Goal: Transaction & Acquisition: Purchase product/service

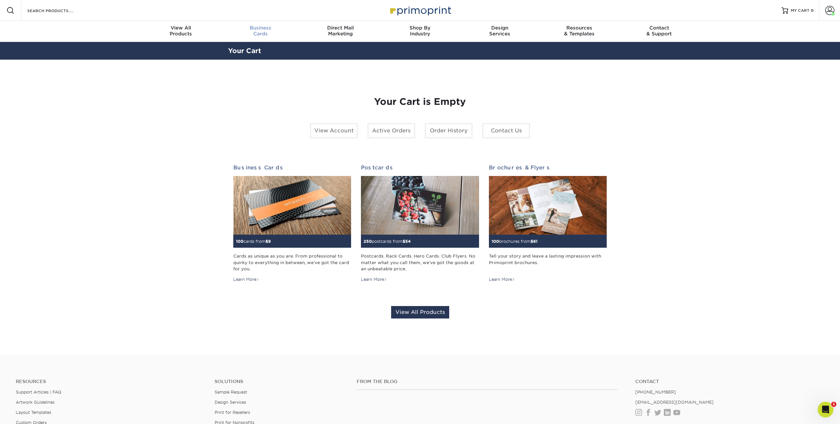
click at [258, 31] on div "Business Cards" at bounding box center [261, 31] width 80 height 12
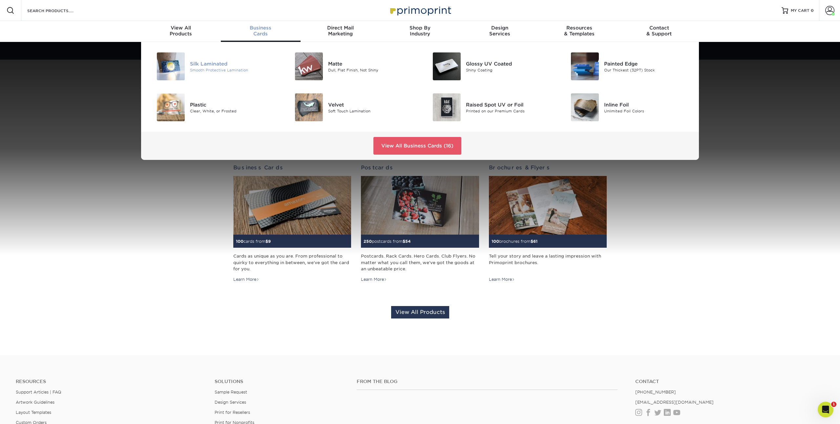
click at [218, 58] on div "Silk Laminated Smooth Protective Lamination" at bounding box center [236, 66] width 92 height 28
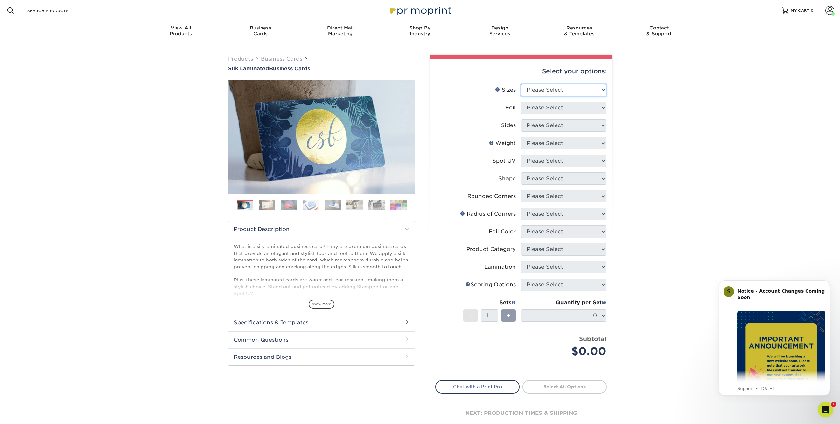
click at [591, 87] on select "Please Select 1.5" x 3.5" - Mini 1.75" x 3.5" - Mini 2" x 2" - Square 2" x 3" -…" at bounding box center [563, 90] width 85 height 12
select select "2.00x3.50"
click at [521, 84] on select "Please Select 1.5" x 3.5" - Mini 1.75" x 3.5" - Mini 2" x 2" - Square 2" x 3" -…" at bounding box center [563, 90] width 85 height 12
click at [551, 110] on select "Please Select Yes No" at bounding box center [563, 108] width 85 height 12
select select "0"
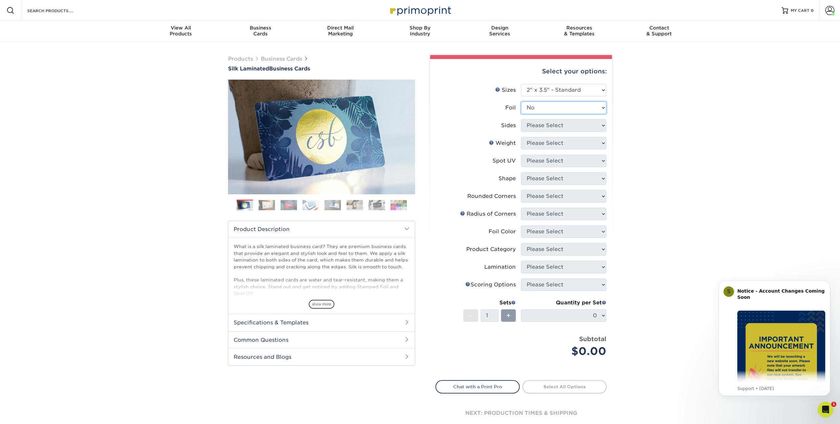
click at [521, 102] on select "Please Select Yes No" at bounding box center [563, 108] width 85 height 12
click at [544, 132] on li "Sides Please Select Print Both Sides Print Front Only" at bounding box center [521, 128] width 171 height 18
click at [545, 127] on select "Please Select Print Both Sides Print Front Only" at bounding box center [563, 125] width 85 height 12
select select "13abbda7-1d64-4f25-8bb2-c179b224825d"
click at [521, 119] on select "Please Select Print Both Sides Print Front Only" at bounding box center [563, 125] width 85 height 12
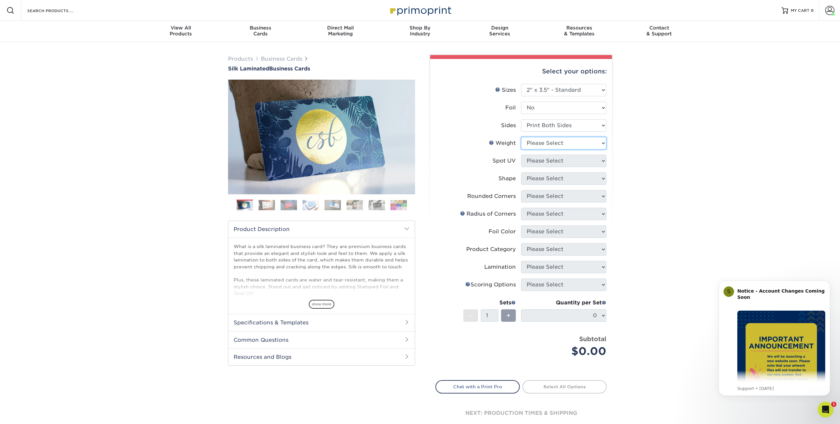
click at [539, 148] on select "Please Select 16PT" at bounding box center [563, 143] width 85 height 12
select select "16PT"
click at [521, 137] on select "Please Select 16PT" at bounding box center [563, 143] width 85 height 12
click at [538, 161] on select "Please Select No Spot UV Front and Back (Both Sides) Front Only Back Only" at bounding box center [563, 161] width 85 height 12
select select "0"
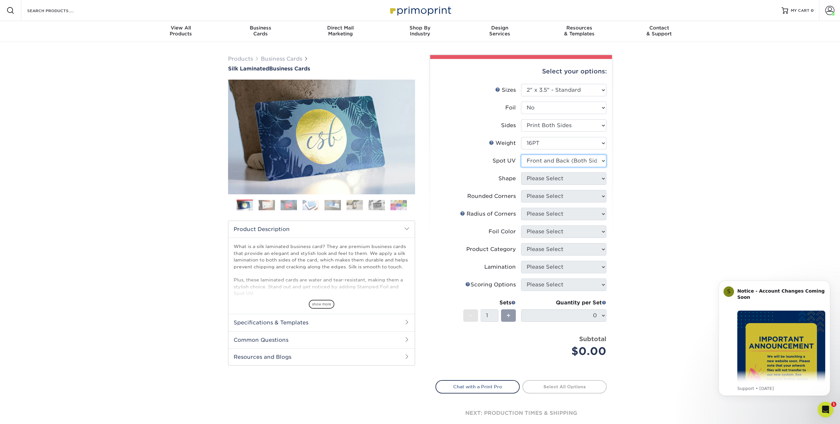
click at [521, 155] on select "Please Select No Spot UV Front and Back (Both Sides) Front Only Back Only" at bounding box center [563, 161] width 85 height 12
click at [541, 176] on select "Please Select Standard" at bounding box center [563, 179] width 85 height 12
select select "standard"
click at [521, 173] on select "Please Select Standard" at bounding box center [563, 179] width 85 height 12
click at [541, 195] on select "Please Select Yes - Round 2 Corners Yes - Round 4 Corners No" at bounding box center [563, 196] width 85 height 12
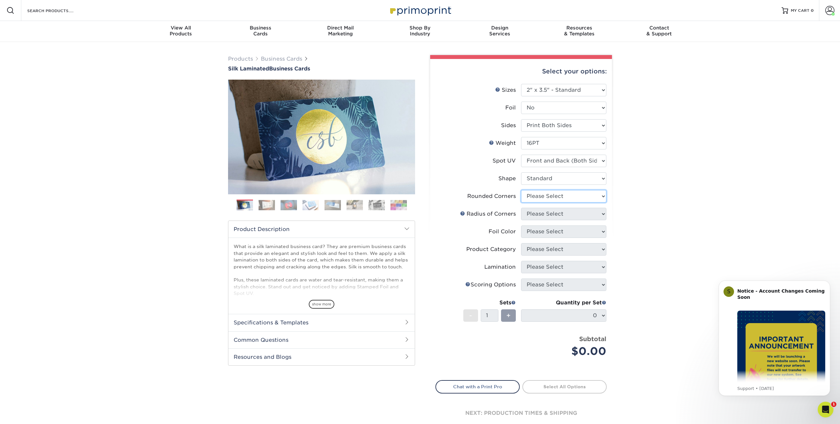
select select "0"
click at [521, 190] on select "Please Select Yes - Round 2 Corners Yes - Round 4 Corners No" at bounding box center [563, 196] width 85 height 12
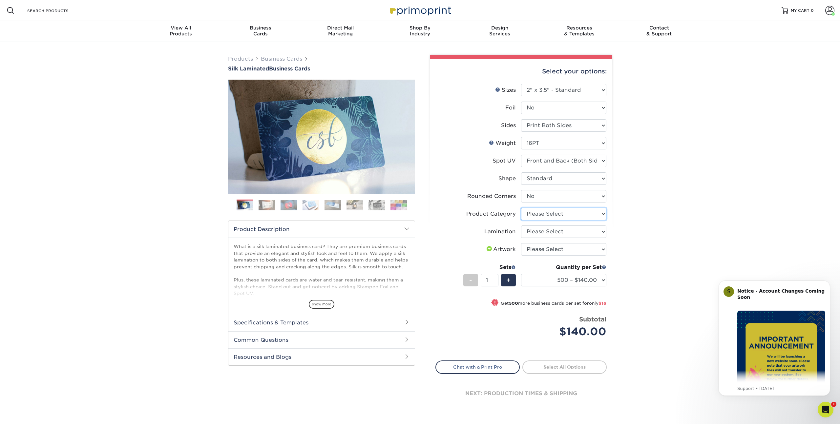
click at [551, 212] on select "Please Select Business Cards" at bounding box center [563, 214] width 85 height 12
select select "3b5148f1-0588-4f88-a218-97bcfdce65c1"
click at [521, 208] on select "Please Select Business Cards" at bounding box center [563, 214] width 85 height 12
click at [559, 230] on select "Please Select Silk" at bounding box center [563, 232] width 85 height 12
select select "ccacb42f-45f7-42d3-bbd3-7c8421cf37f0"
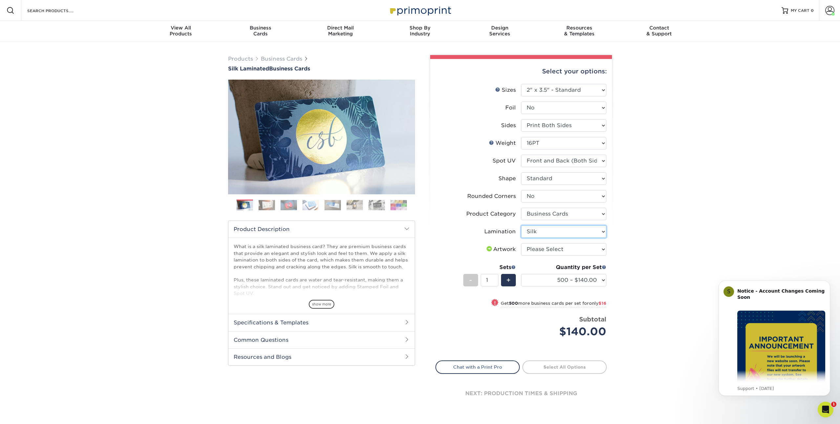
click at [521, 226] on select "Please Select Silk" at bounding box center [563, 232] width 85 height 12
click at [550, 248] on select "Please Select I will upload files I need a design - $100" at bounding box center [563, 249] width 85 height 12
select select "upload"
click at [521, 243] on select "Please Select I will upload files I need a design - $100" at bounding box center [563, 249] width 85 height 12
click at [565, 367] on link "Proceed to Shipping" at bounding box center [564, 367] width 84 height 12
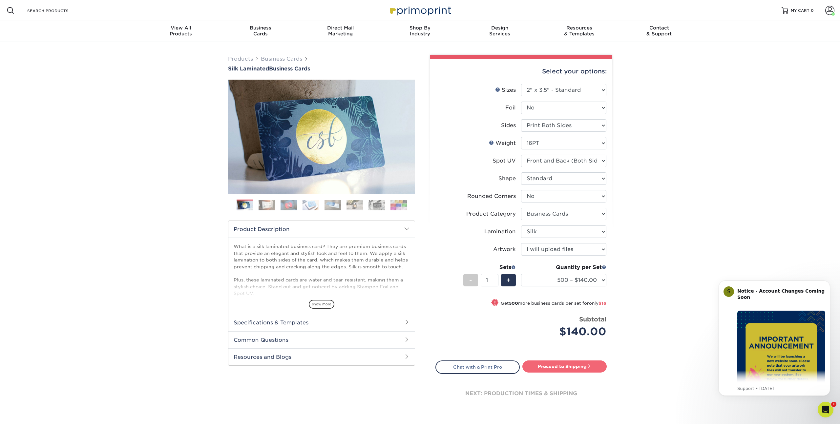
type input "Set 1"
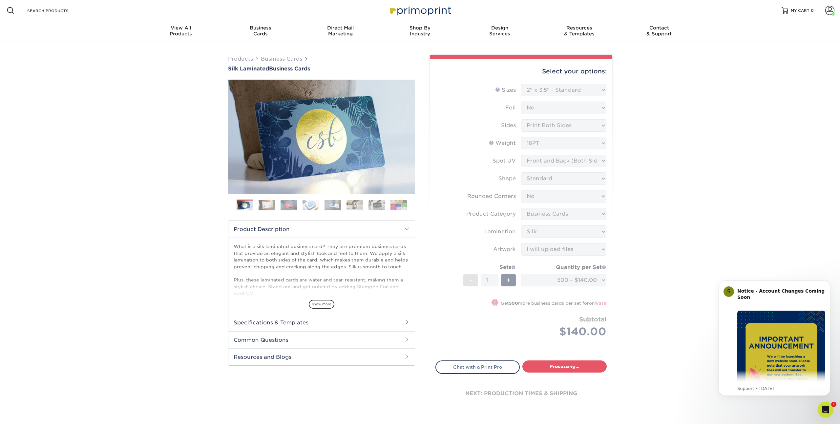
select select "a02e7c76-bdf4-4cc9-8b1d-1aa03151ab1e"
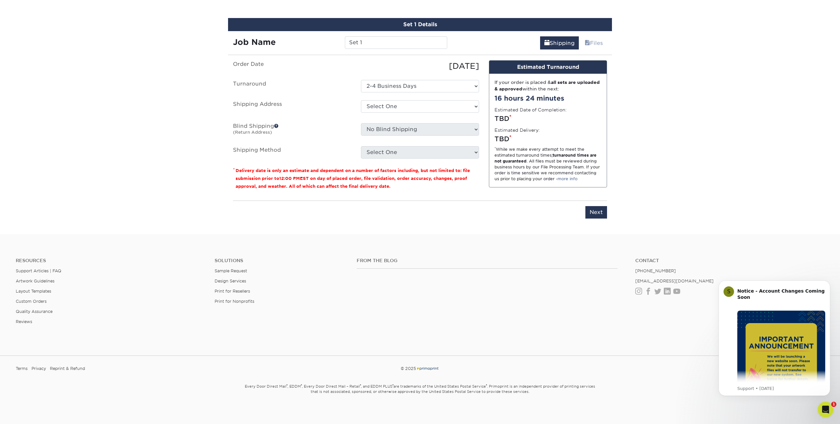
scroll to position [379, 0]
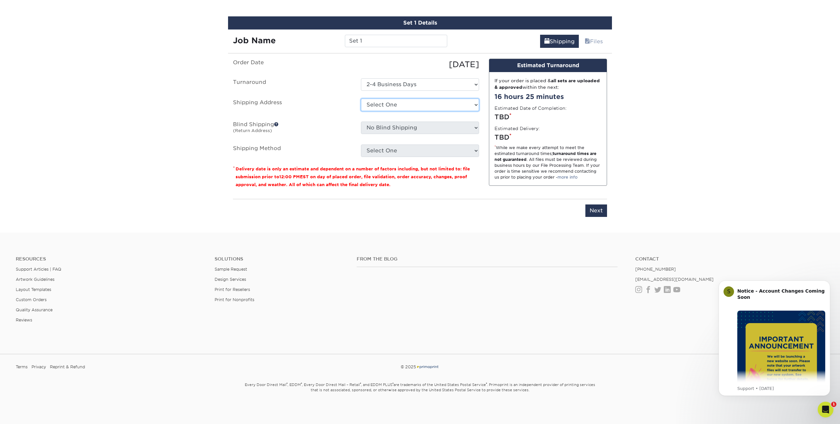
click at [393, 107] on select "Select One Aaron Nuffer Cards Amy Ma Business Cards Ashley Bradarich Brian Stoo…" at bounding box center [420, 105] width 118 height 12
select select "235580"
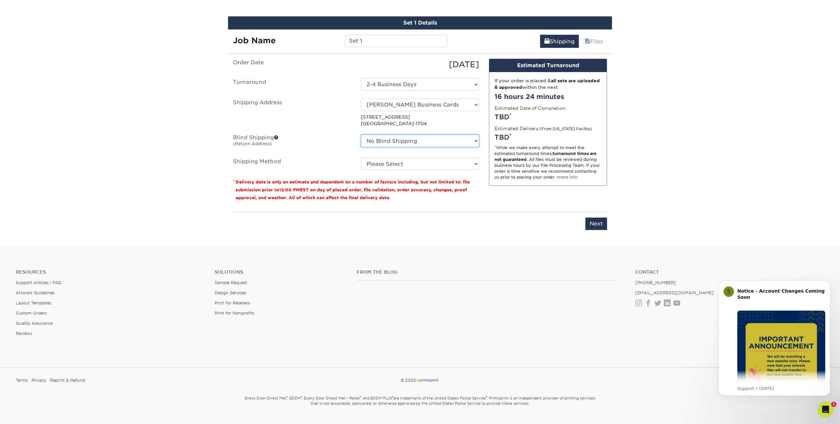
click at [395, 137] on select "No Blind Shipping Aaron Nuffer Cards Amy Ma Business Cards Ashley Bradarich Bri…" at bounding box center [420, 141] width 118 height 12
select select "230190"
click at [361, 135] on select "No Blind Shipping Aaron Nuffer Cards Amy Ma Business Cards Ashley Bradarich Bri…" at bounding box center [420, 141] width 118 height 12
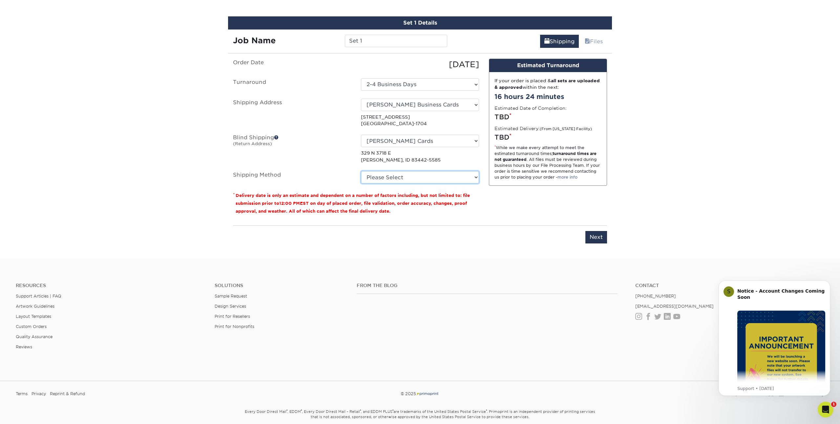
click at [400, 174] on select "Please Select Ground Shipping (+$8.96) 3 Day Shipping Service (+$24.92) 2 Day A…" at bounding box center [420, 177] width 118 height 12
select select "03"
click at [361, 171] on select "Please Select Ground Shipping (+$8.96) 3 Day Shipping Service (+$24.92) 2 Day A…" at bounding box center [420, 177] width 118 height 12
click at [598, 237] on input "Next" at bounding box center [596, 237] width 22 height 12
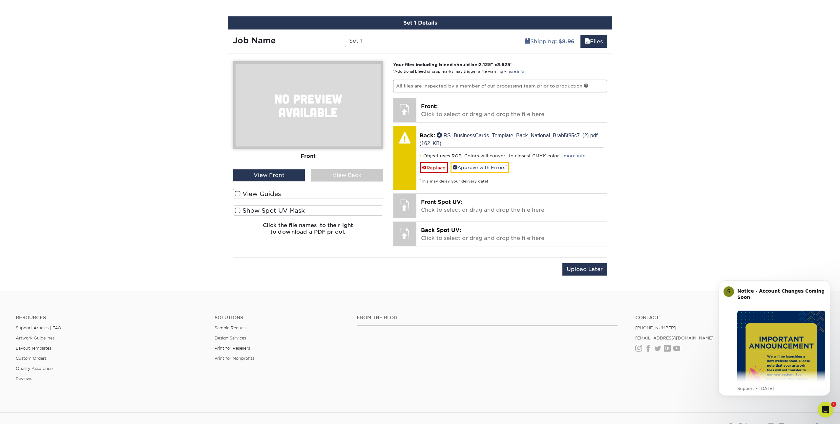
click at [343, 173] on div "View Back" at bounding box center [347, 175] width 72 height 12
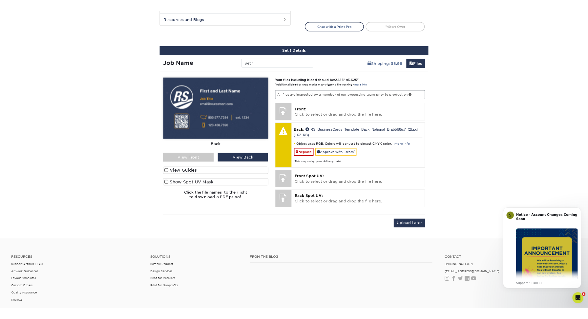
scroll to position [334, 0]
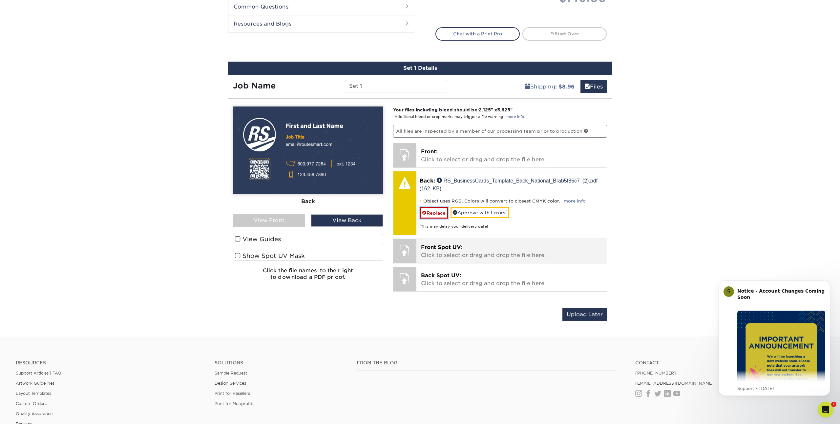
click at [436, 211] on link "Replace" at bounding box center [433, 212] width 28 height 11
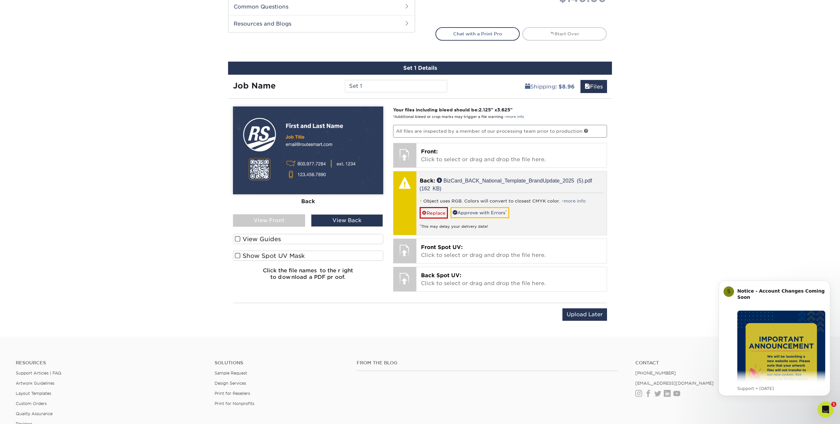
click at [431, 222] on div "* This may delay your delivery date!" at bounding box center [511, 224] width 184 height 11
click at [428, 215] on link "Replace" at bounding box center [433, 212] width 28 height 11
